Goal: Task Accomplishment & Management: Manage account settings

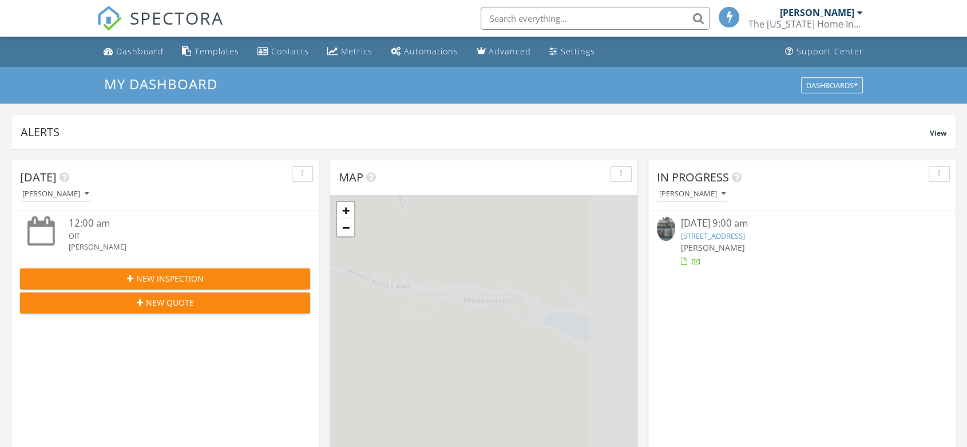
scroll to position [5, 6]
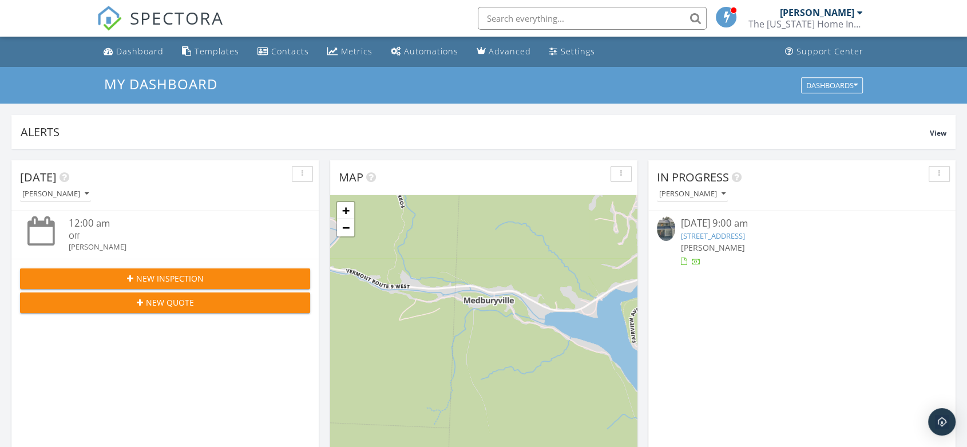
click at [737, 232] on link "12E Dover Green Loop, Dover, VT 05356" at bounding box center [713, 236] width 64 height 10
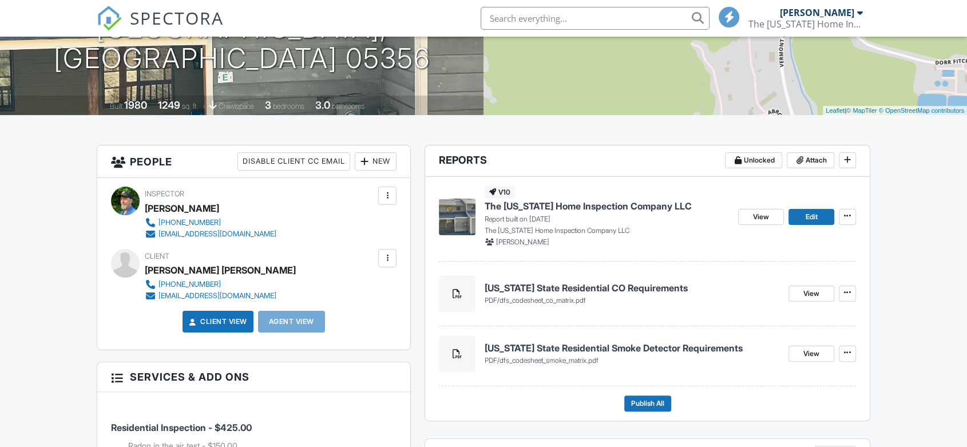
click at [379, 160] on div "New" at bounding box center [376, 161] width 42 height 18
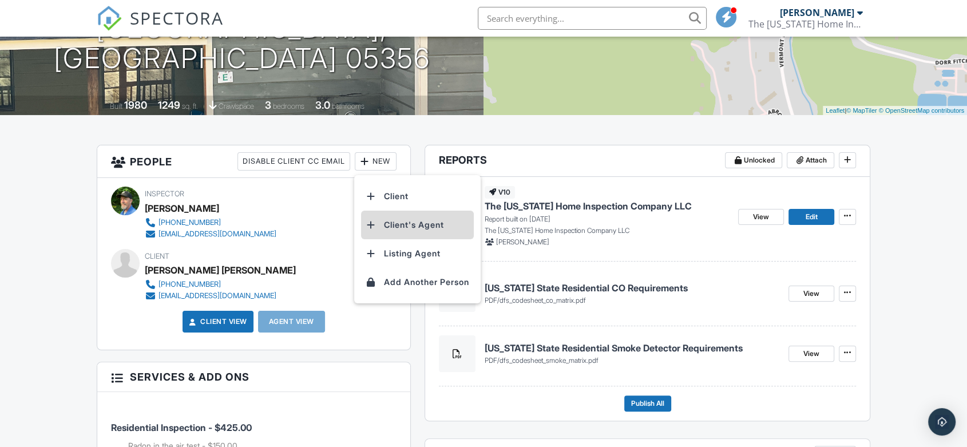
click at [397, 227] on li "Client's Agent" at bounding box center [417, 225] width 113 height 29
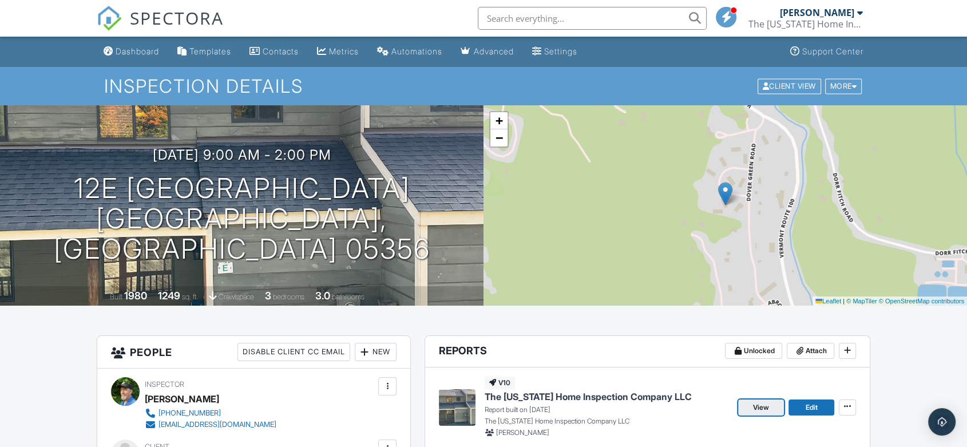
click at [760, 406] on span "View" at bounding box center [761, 407] width 16 height 11
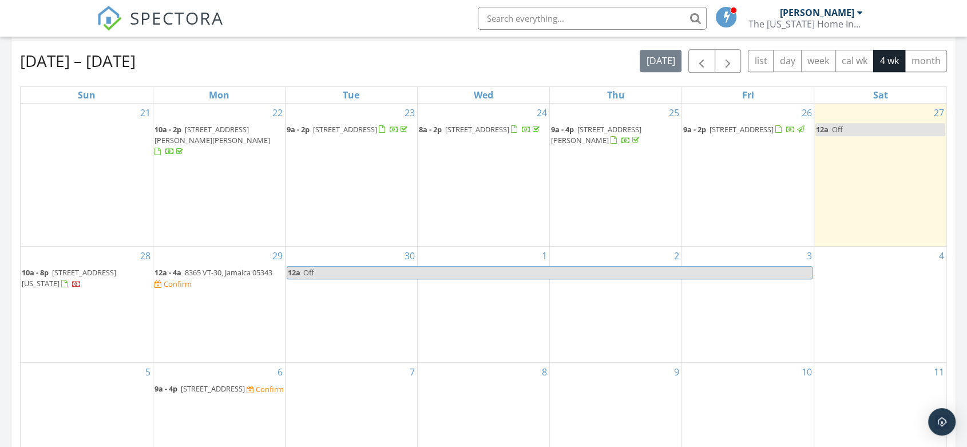
scroll to position [508, 0]
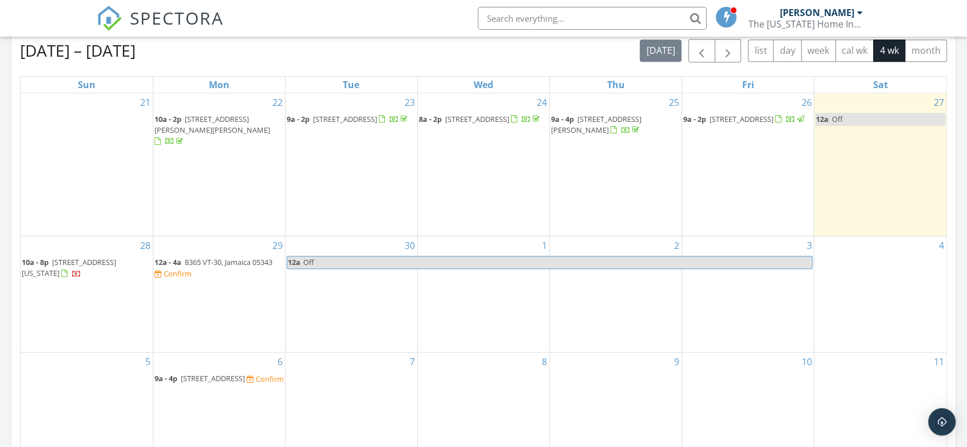
click at [65, 257] on span "[STREET_ADDRESS][US_STATE]" at bounding box center [69, 267] width 94 height 21
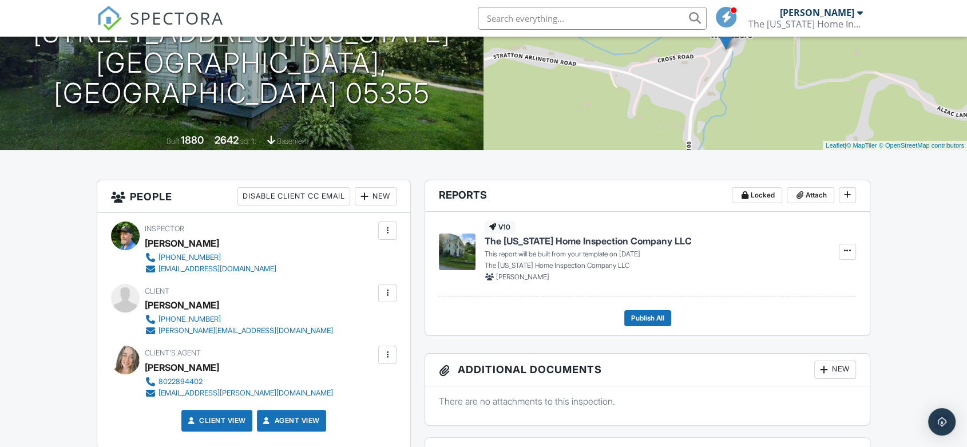
scroll to position [191, 0]
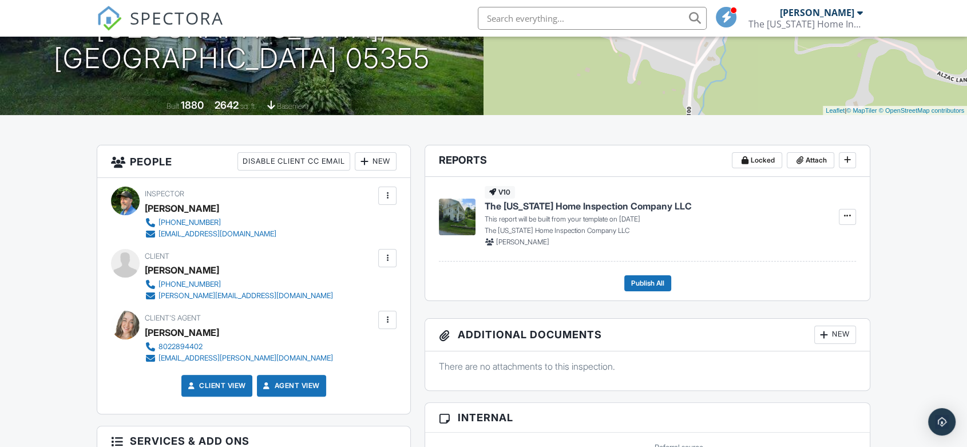
click at [124, 324] on div at bounding box center [125, 325] width 29 height 29
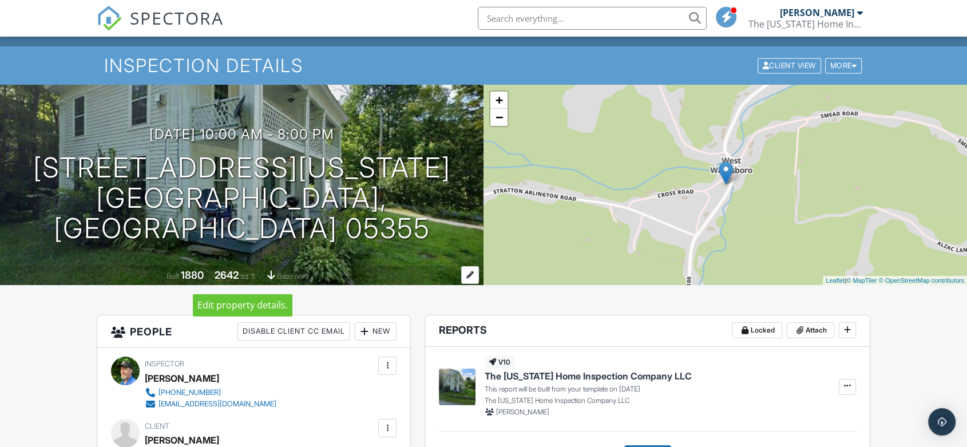
scroll to position [0, 0]
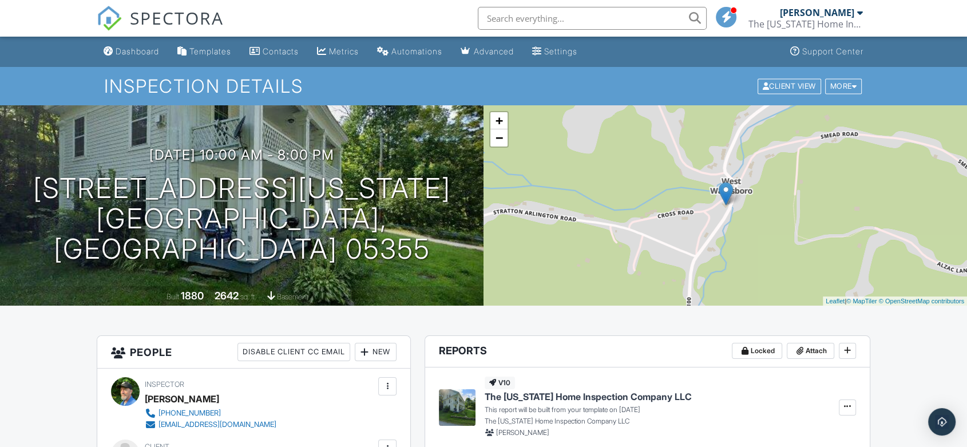
click at [850, 256] on div "+ − Leaflet | © MapTiler © OpenStreetMap contributors" at bounding box center [726, 205] width 484 height 200
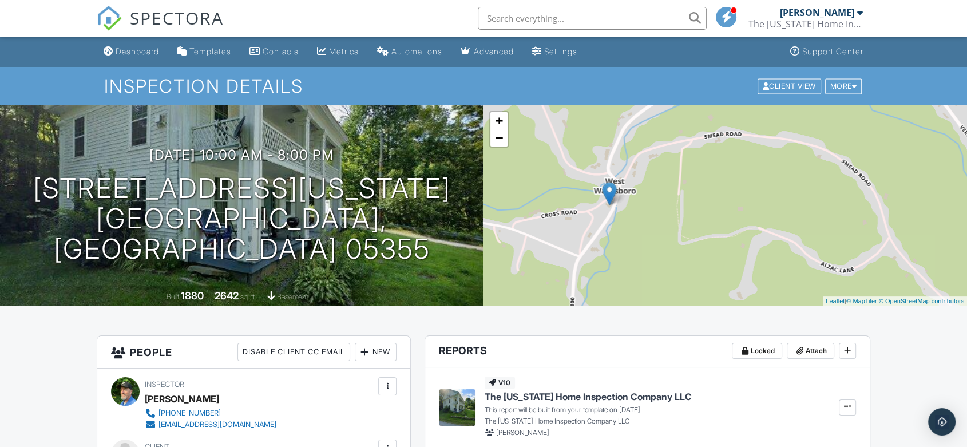
drag, startPoint x: 851, startPoint y: 255, endPoint x: 732, endPoint y: 255, distance: 119.0
click at [732, 255] on div "+ − Leaflet | © MapTiler © OpenStreetMap contributors" at bounding box center [726, 205] width 484 height 200
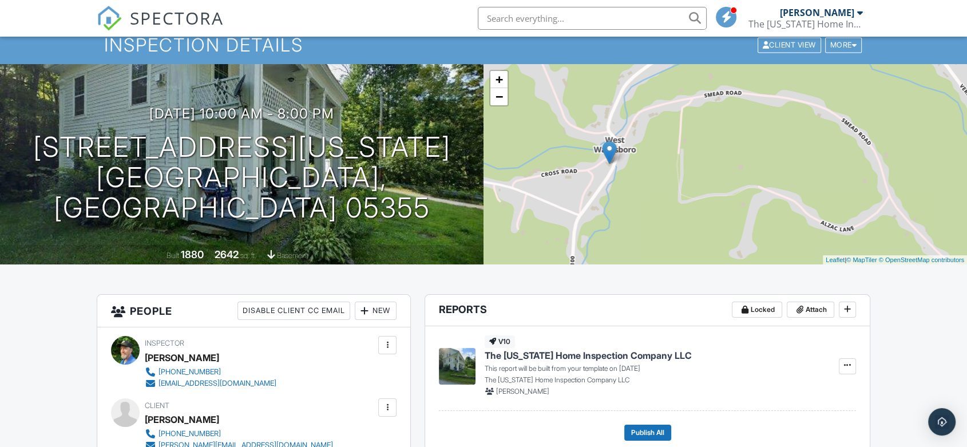
scroll to position [64, 0]
